Goal: Task Accomplishment & Management: Manage account settings

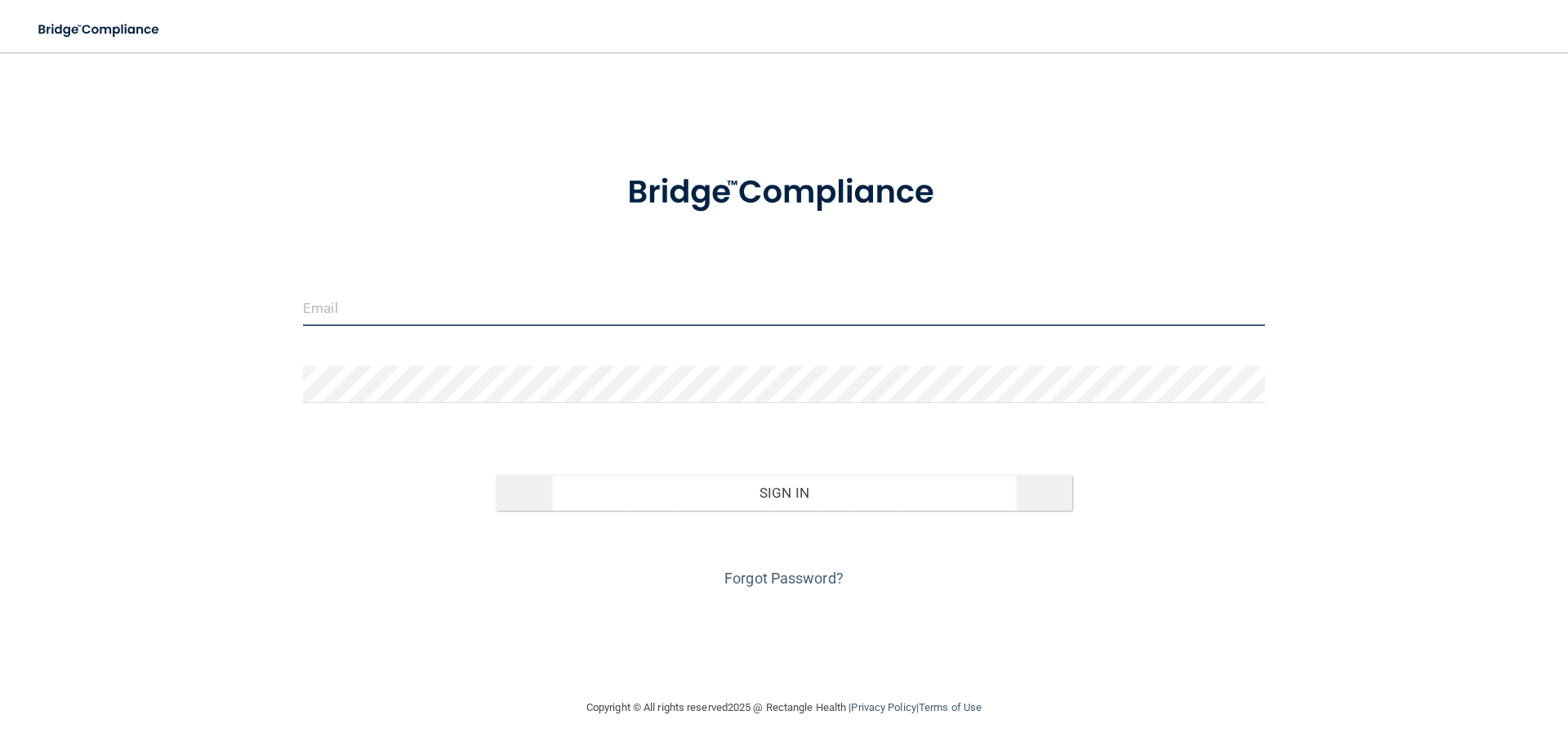
type input "[EMAIL_ADDRESS][DOMAIN_NAME]"
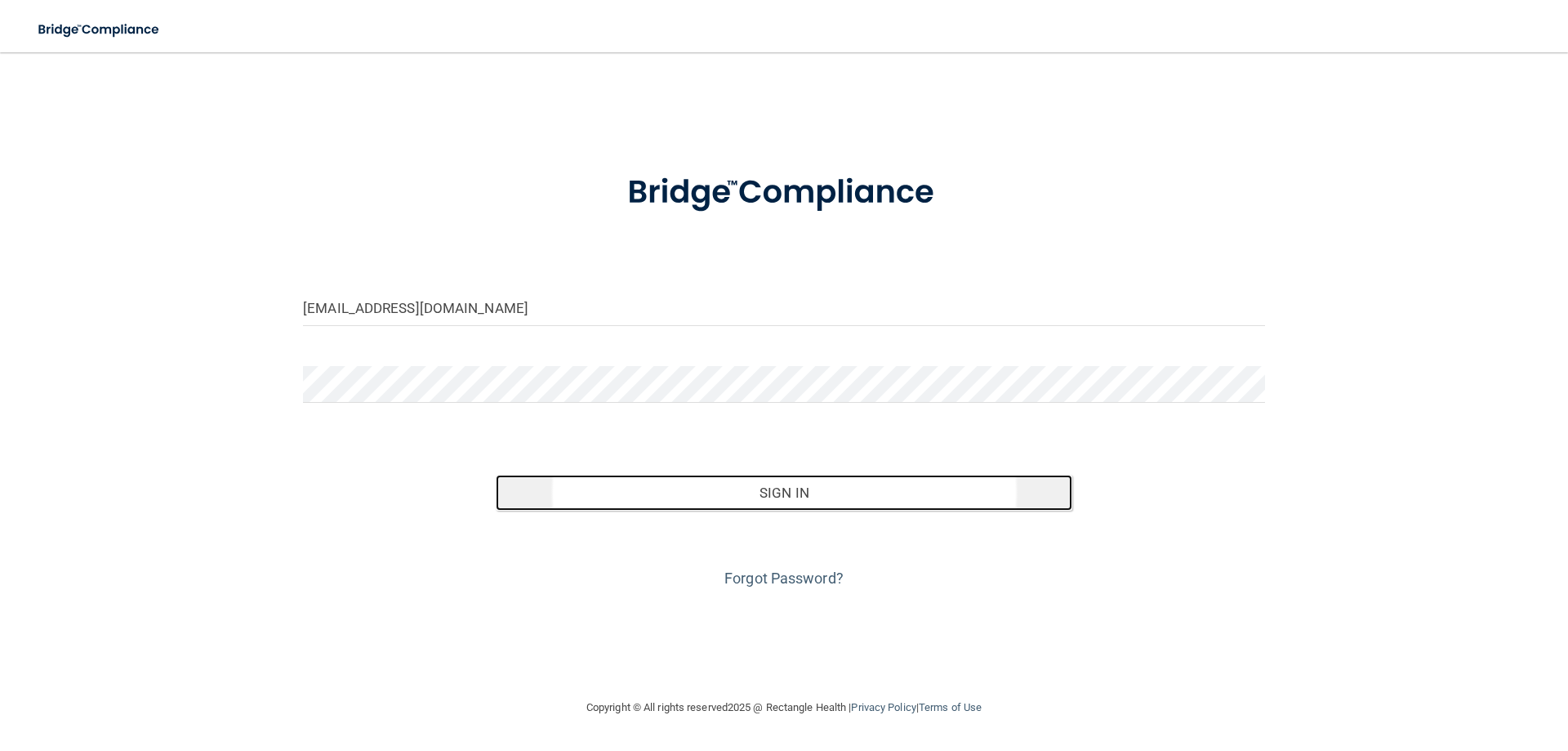
click at [793, 498] on button "Sign In" at bounding box center [784, 493] width 577 height 36
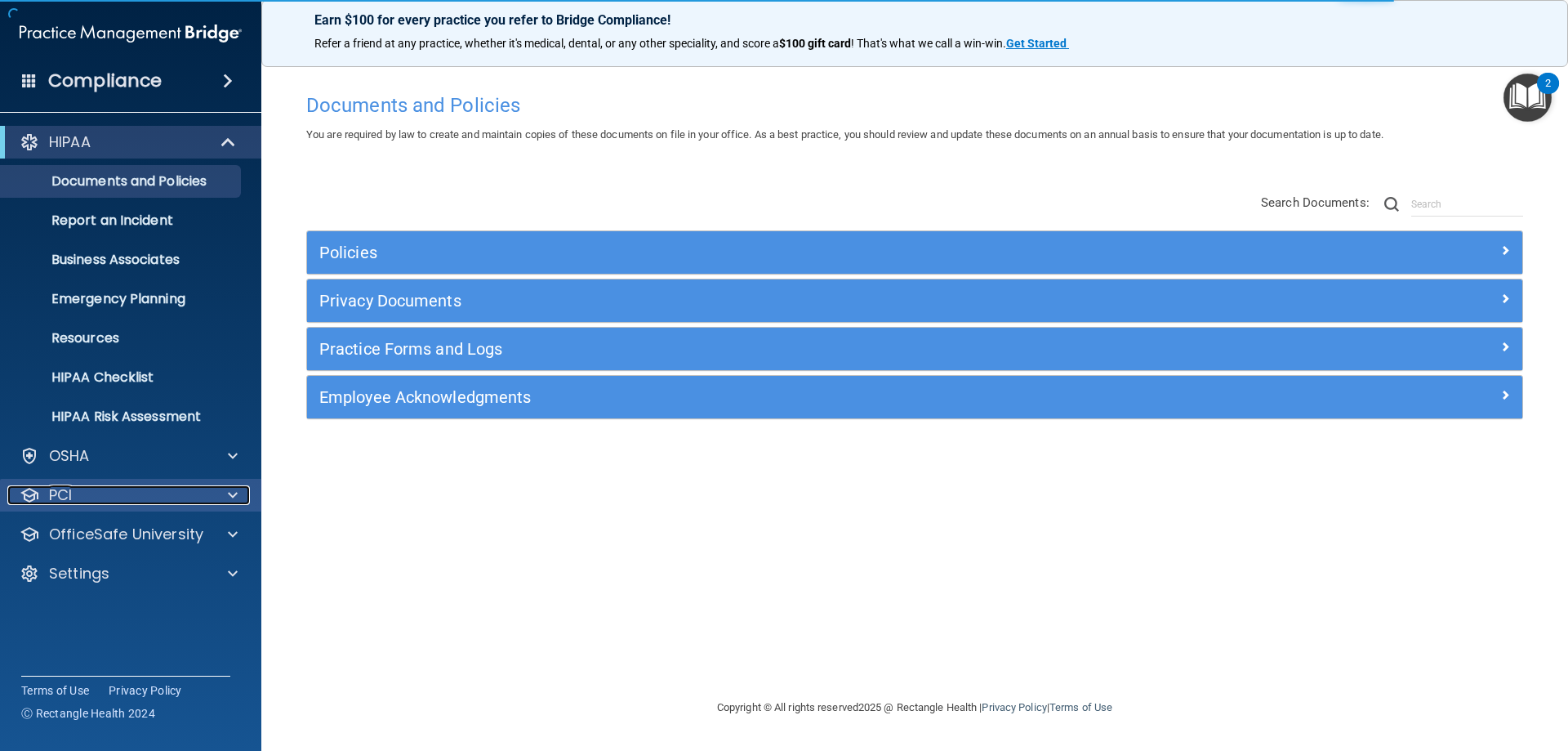
click at [90, 494] on div "PCI" at bounding box center [109, 494] width 203 height 20
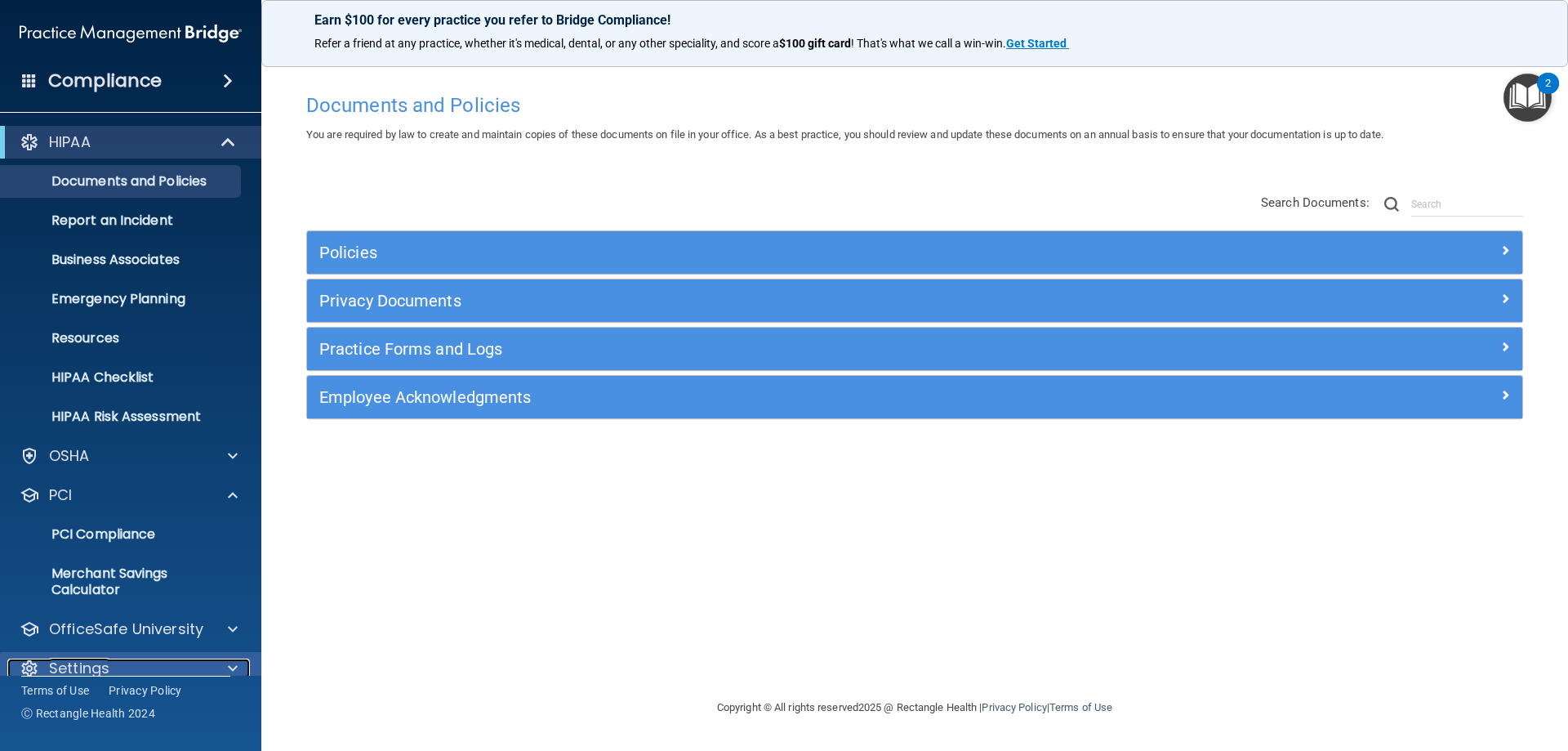
click at [138, 666] on div "Settings" at bounding box center [109, 667] width 203 height 20
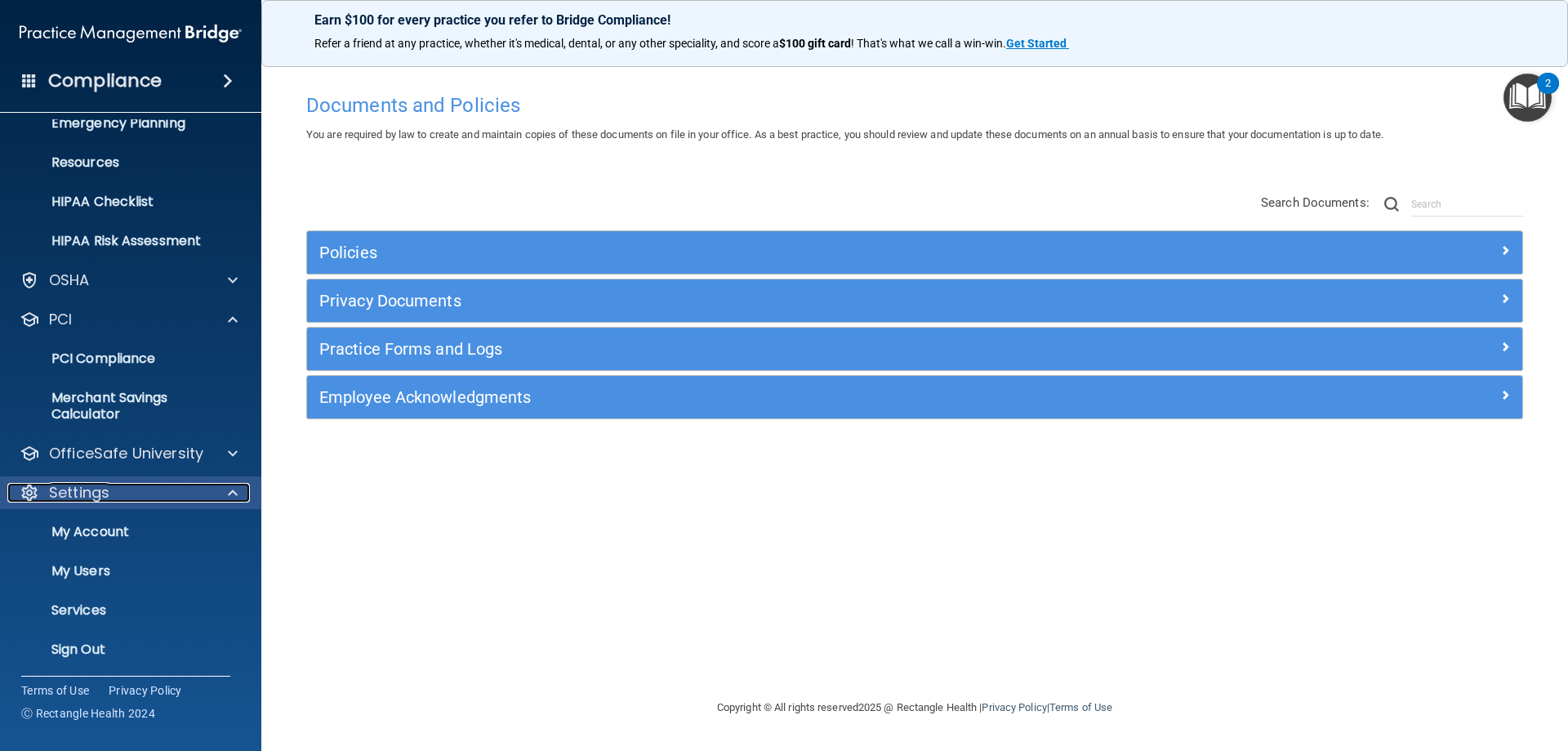
scroll to position [179, 0]
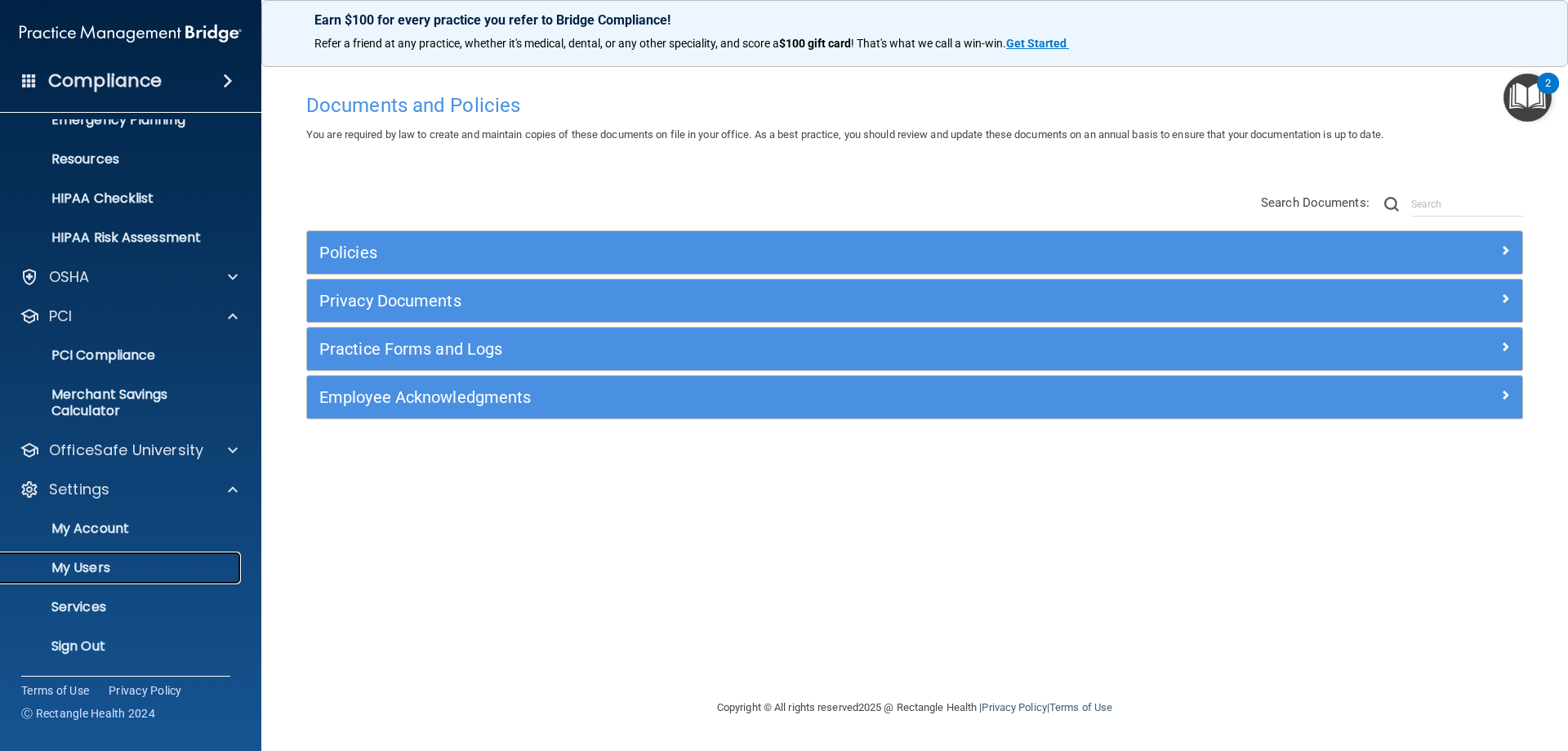
click at [103, 566] on p "My Users" at bounding box center [122, 567] width 223 height 16
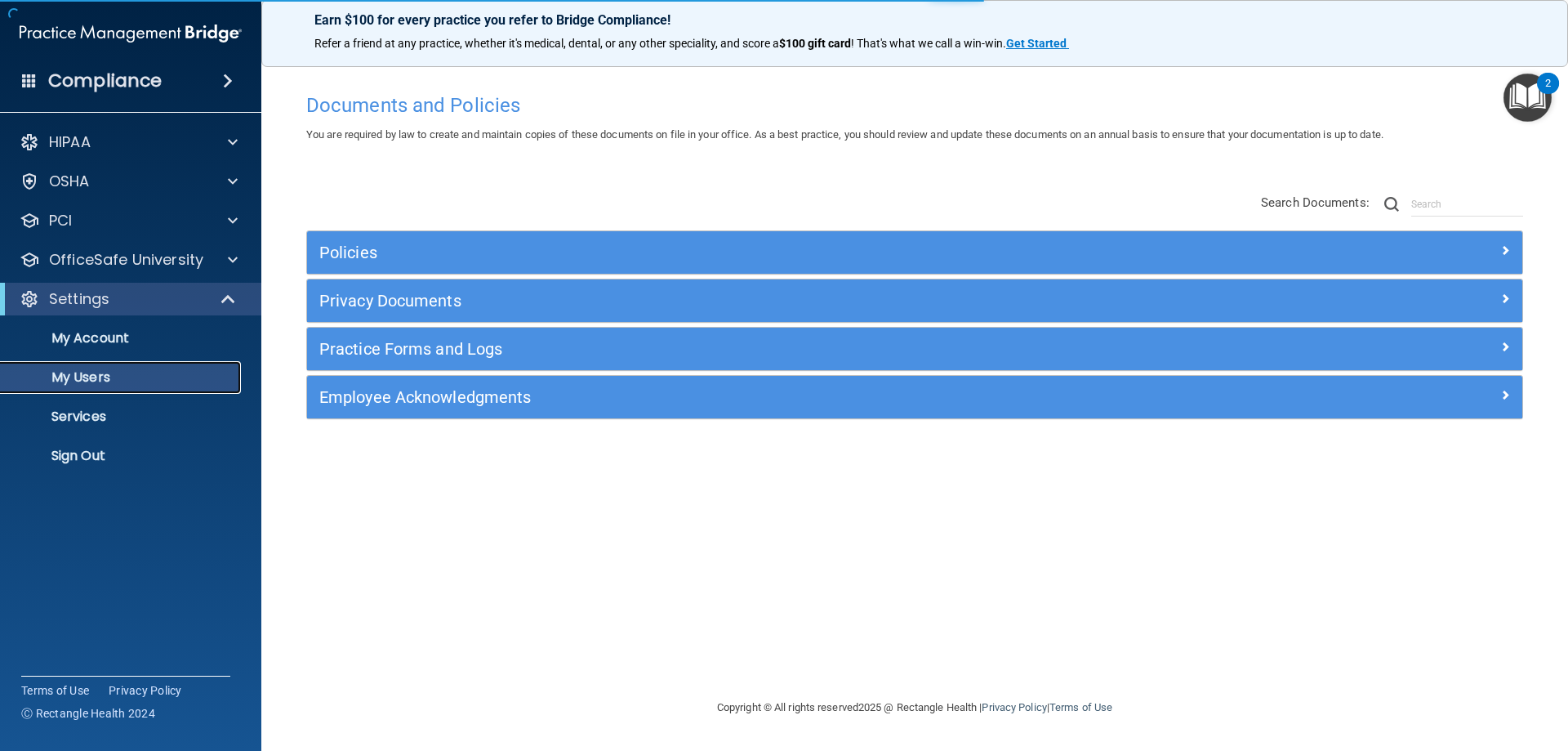
select select "20"
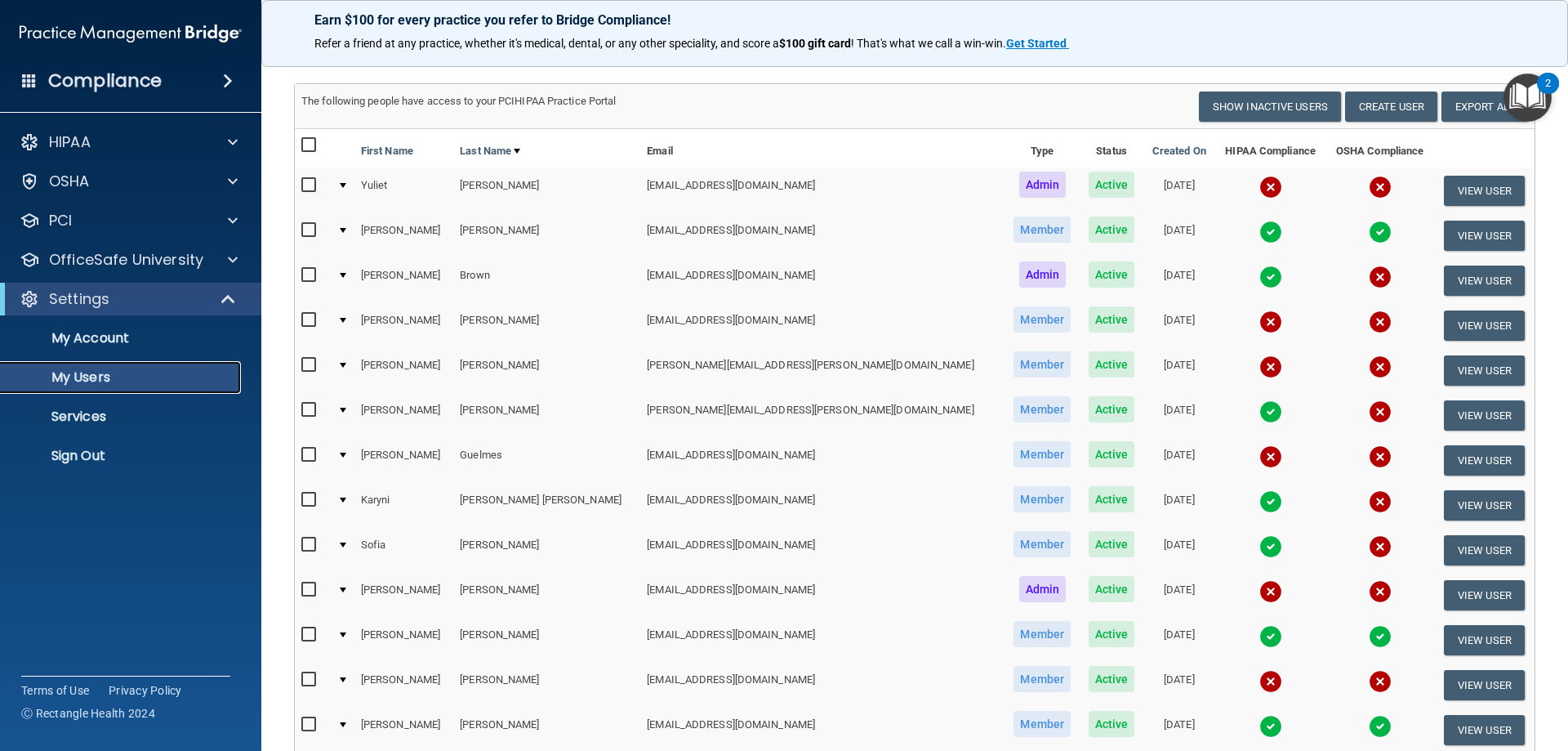
scroll to position [164, 0]
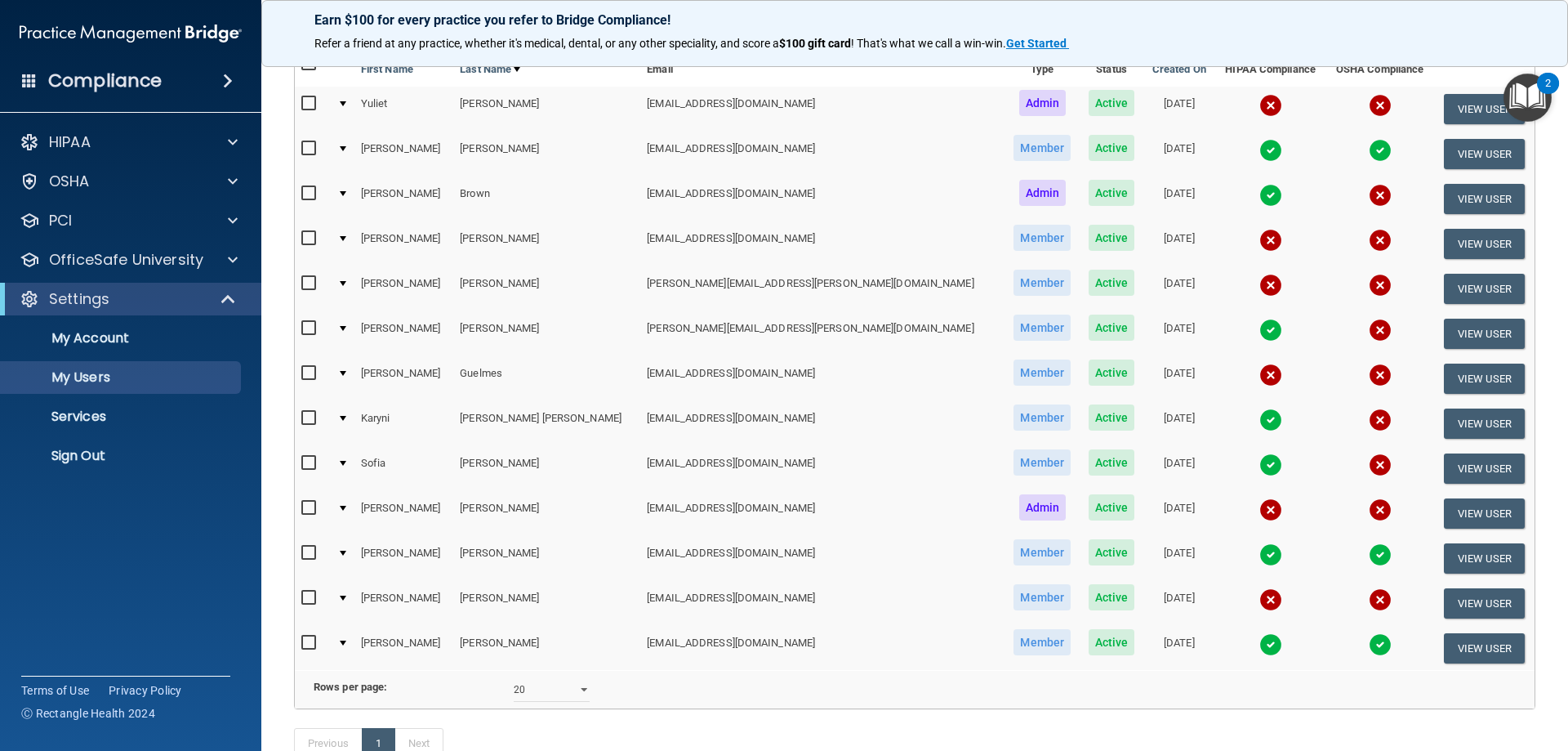
click at [309, 599] on input "checkbox" at bounding box center [311, 598] width 19 height 13
checkbox input "true"
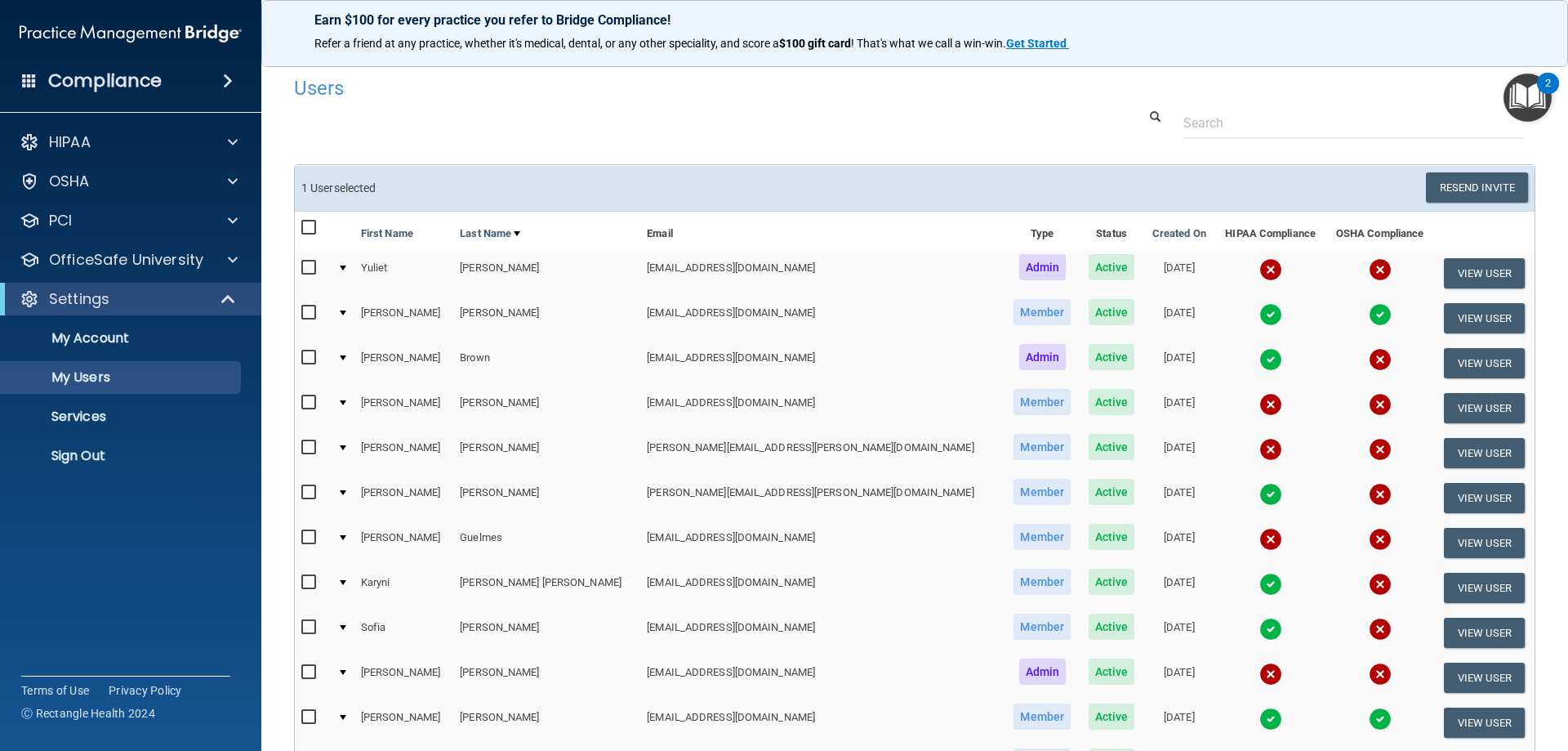
scroll to position [0, 0]
click at [1482, 188] on button "Resend Invite" at bounding box center [1477, 188] width 102 height 30
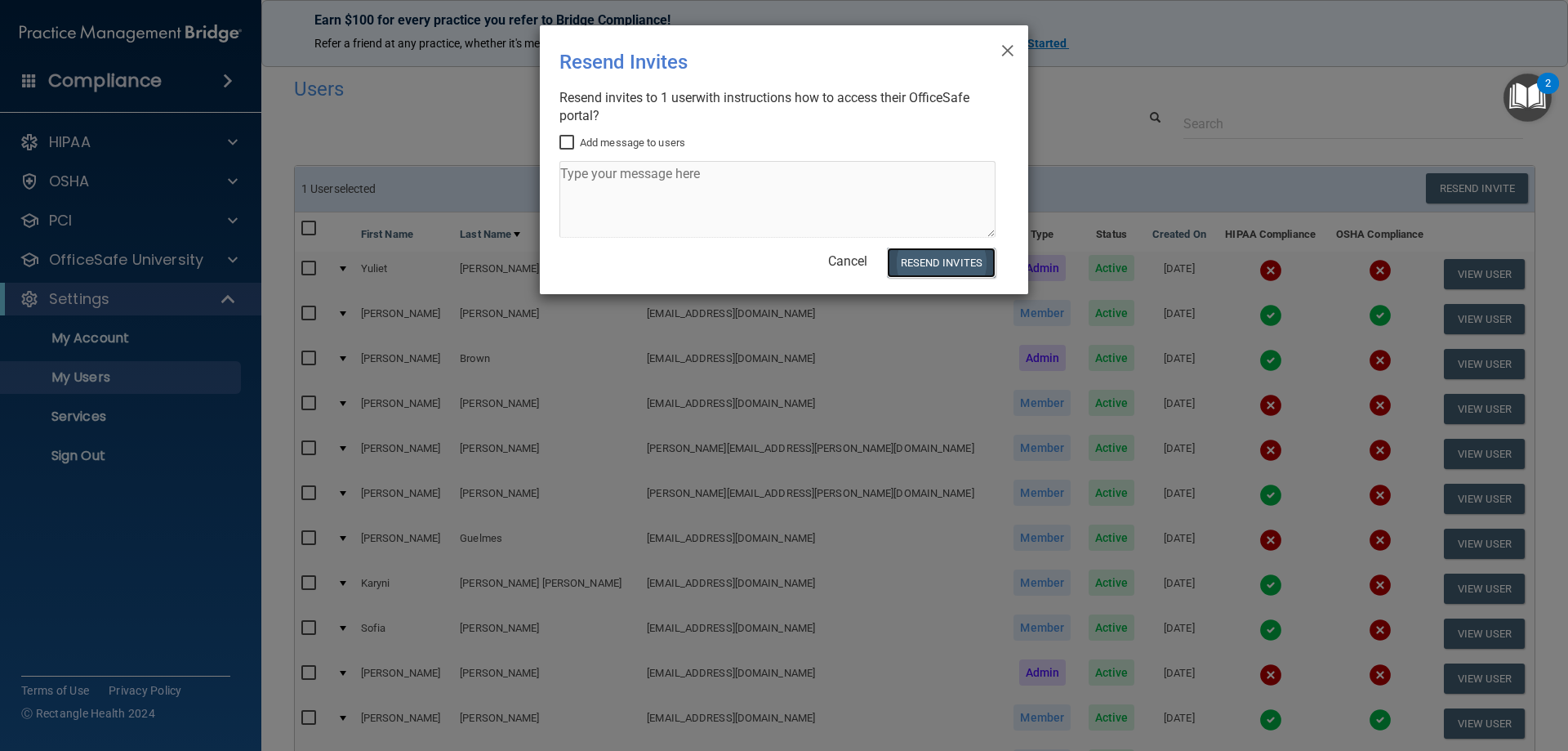
click at [937, 267] on button "Resend Invites" at bounding box center [941, 262] width 108 height 30
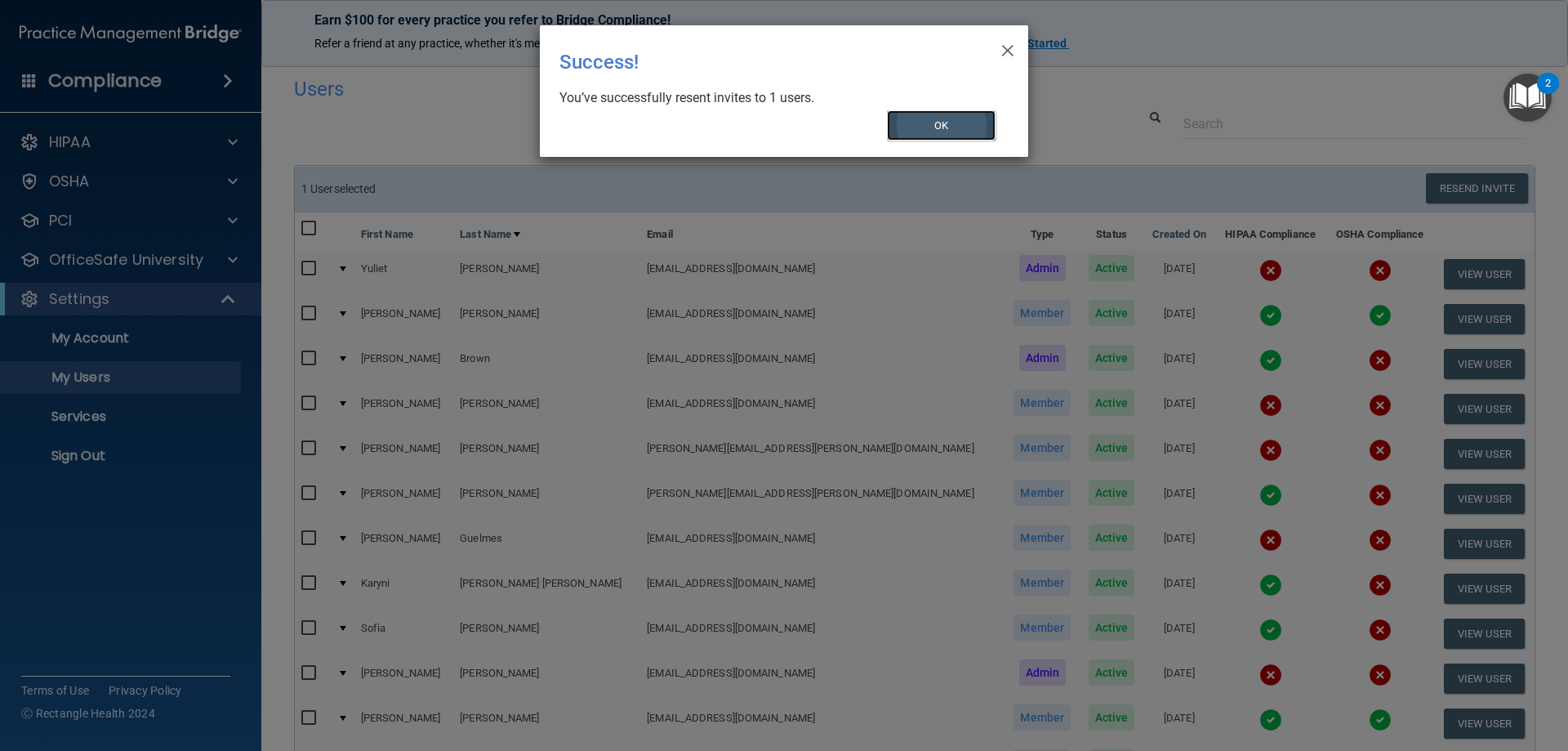
click at [952, 127] on button "OK" at bounding box center [942, 124] width 109 height 30
